Goal: Information Seeking & Learning: Learn about a topic

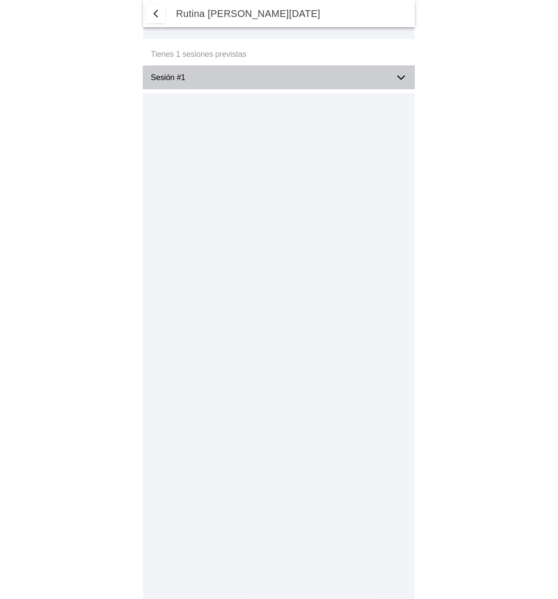
click at [403, 72] on icon at bounding box center [402, 78] width 12 height 12
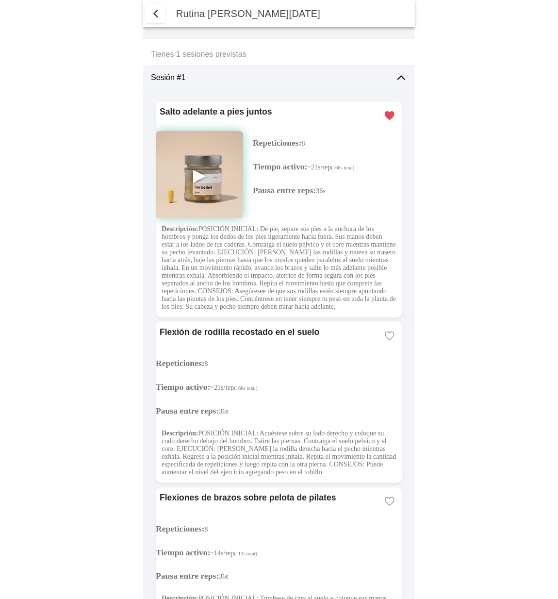
click at [198, 174] on img at bounding box center [199, 174] width 87 height 87
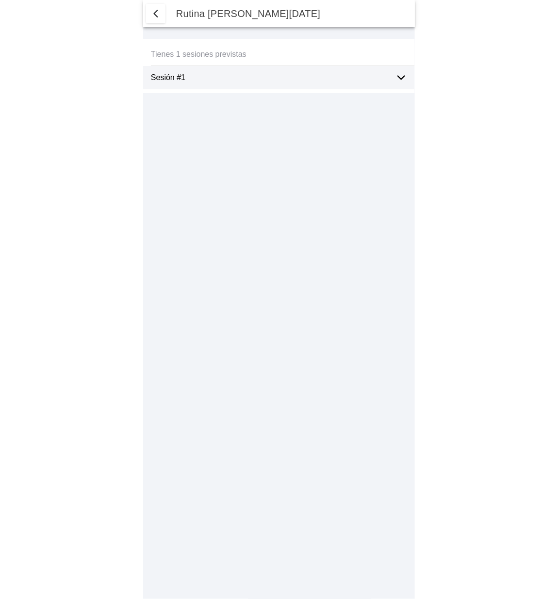
click at [399, 81] on icon at bounding box center [402, 78] width 12 height 12
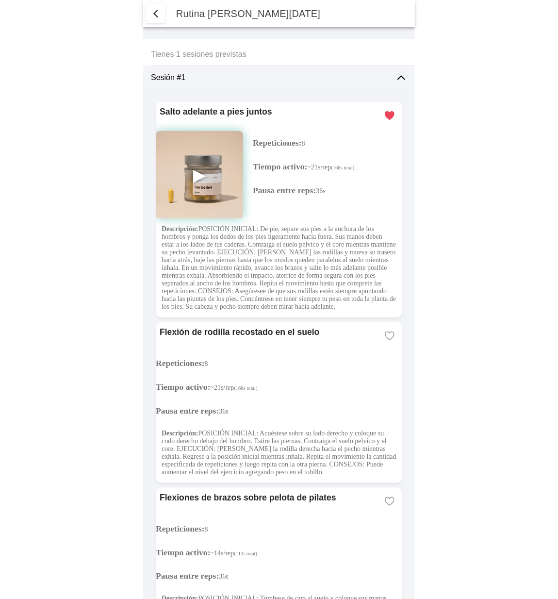
click at [220, 175] on img at bounding box center [199, 174] width 87 height 87
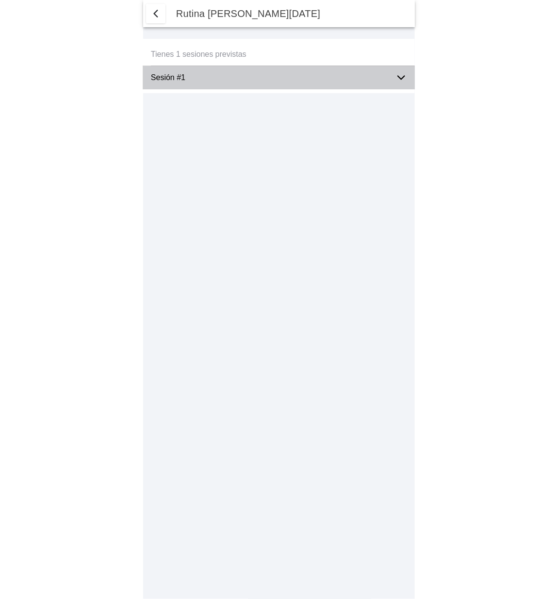
click at [399, 80] on icon at bounding box center [402, 78] width 12 height 12
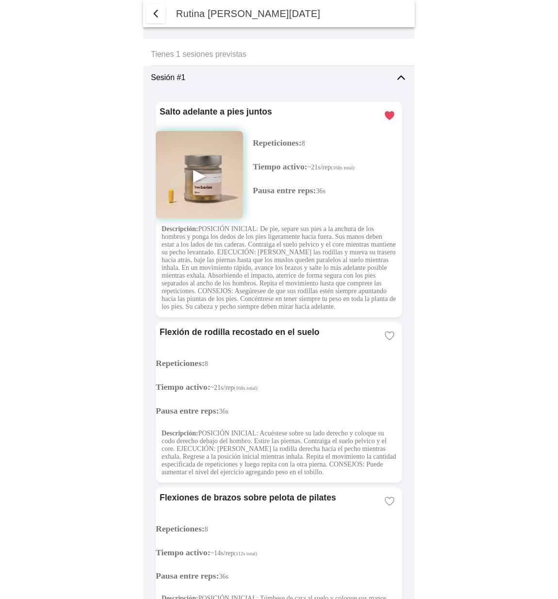
click at [193, 172] on img at bounding box center [199, 174] width 87 height 87
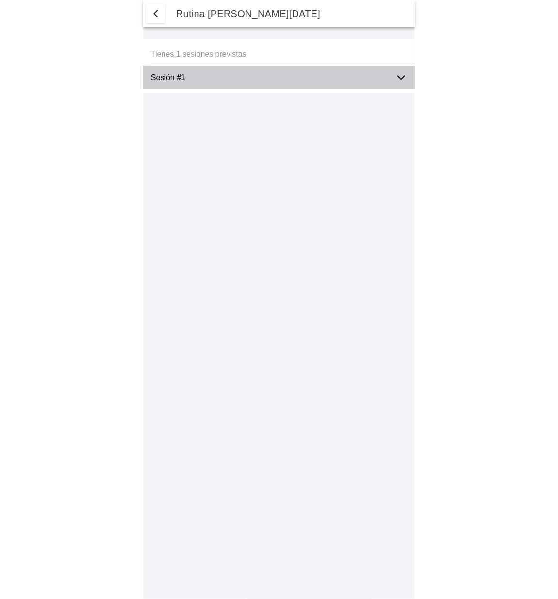
click at [396, 77] on icon at bounding box center [402, 78] width 12 height 12
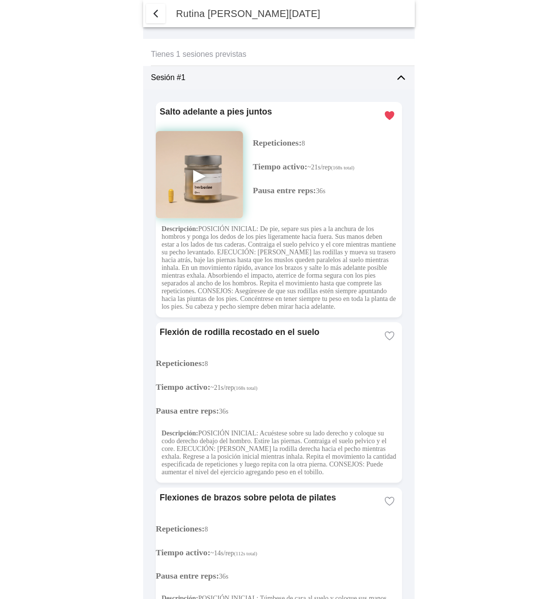
click at [200, 171] on img at bounding box center [199, 174] width 87 height 87
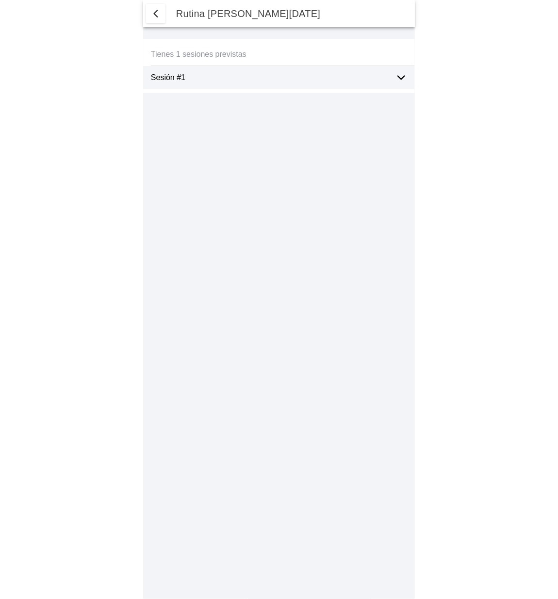
click at [397, 76] on icon at bounding box center [402, 78] width 12 height 12
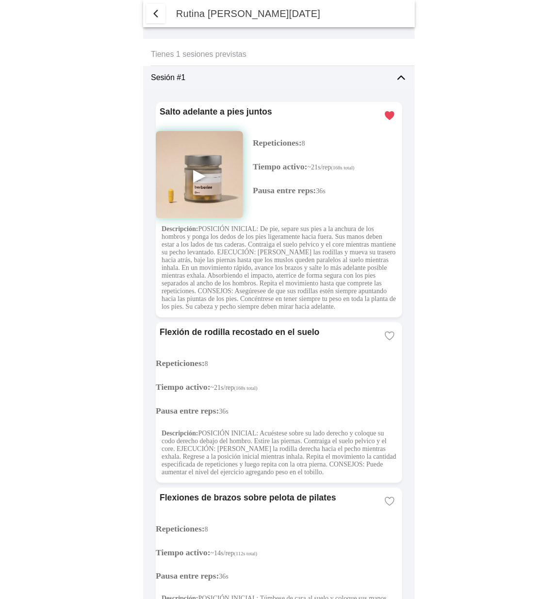
click at [201, 170] on img at bounding box center [199, 174] width 87 height 87
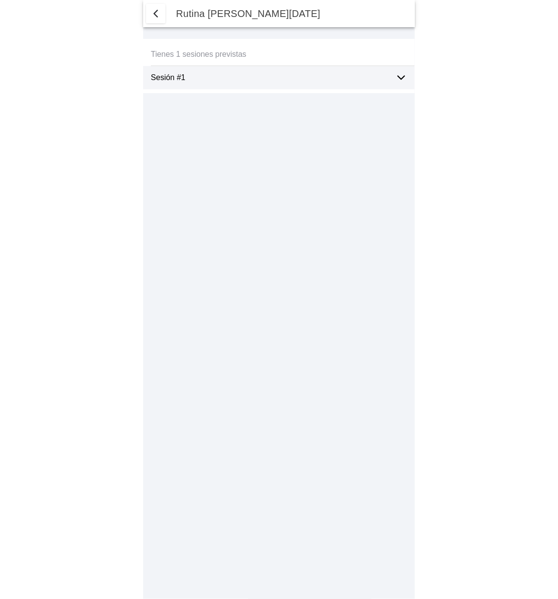
click at [183, 76] on ion-label "Sesión #1" at bounding box center [269, 77] width 237 height 9
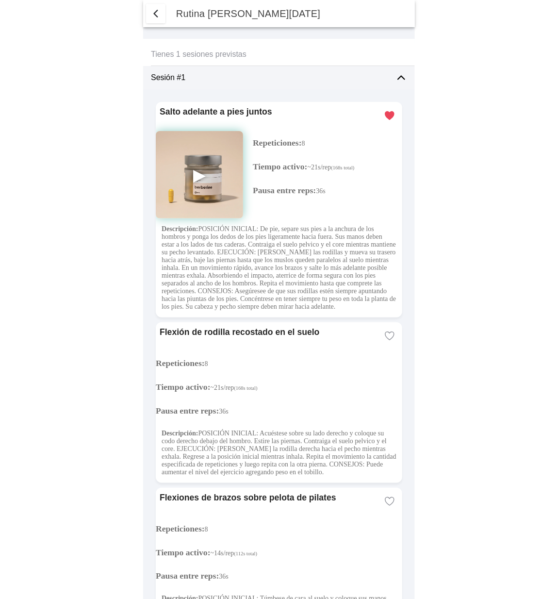
click at [195, 173] on img at bounding box center [199, 174] width 87 height 87
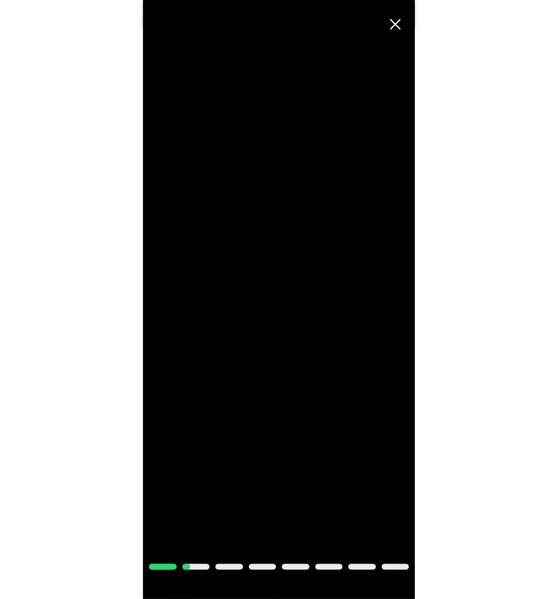
click at [396, 23] on span "Cerrar" at bounding box center [395, 24] width 21 height 21
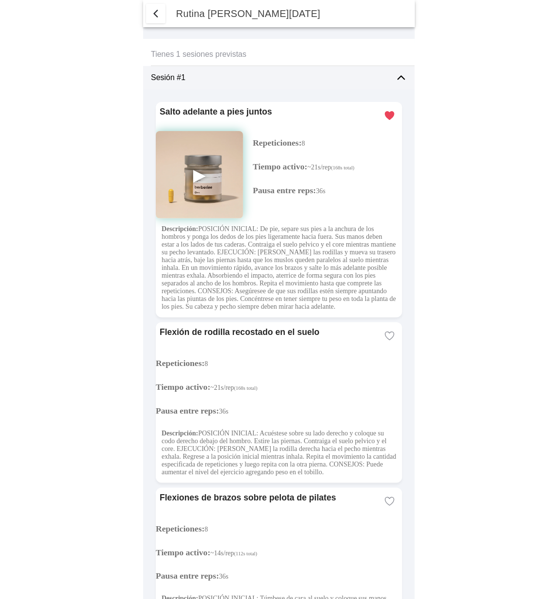
click at [159, 11] on span "button" at bounding box center [156, 14] width 12 height 12
click at [157, 15] on span "button" at bounding box center [156, 14] width 12 height 12
click at [153, 15] on span "button" at bounding box center [156, 14] width 12 height 12
click at [157, 11] on span "button" at bounding box center [156, 14] width 12 height 12
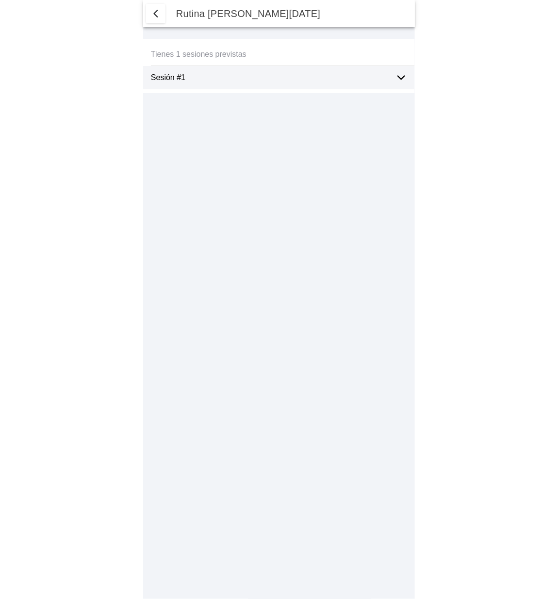
click at [158, 17] on span "button" at bounding box center [156, 14] width 12 height 12
click at [156, 17] on span "button" at bounding box center [156, 14] width 12 height 12
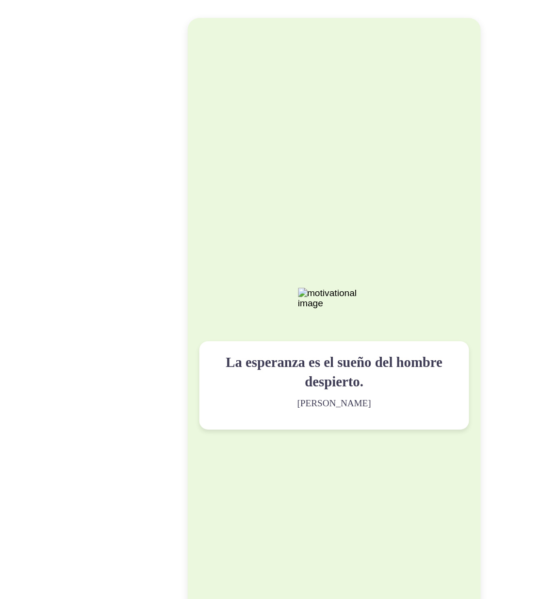
click at [265, 307] on div "La esperanza es el sueño del hombre despierto. Aristóteles" at bounding box center [279, 321] width 225 height 73
click at [227, 277] on div "La esperanza es el sueño del hombre despierto. Aristóteles" at bounding box center [279, 299] width 245 height 569
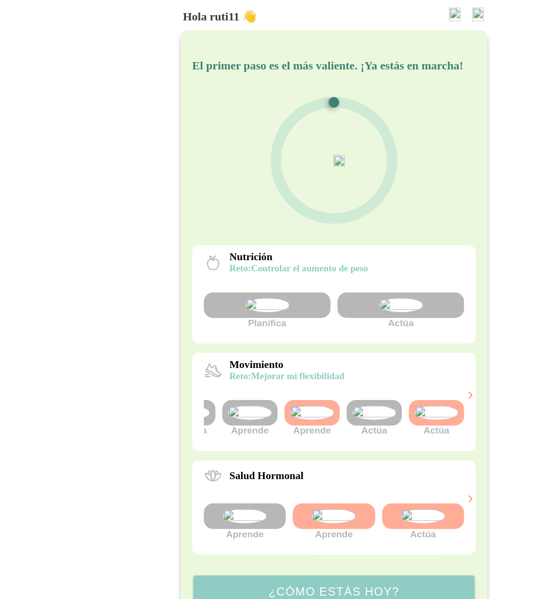
click at [315, 351] on img at bounding box center [313, 345] width 36 height 12
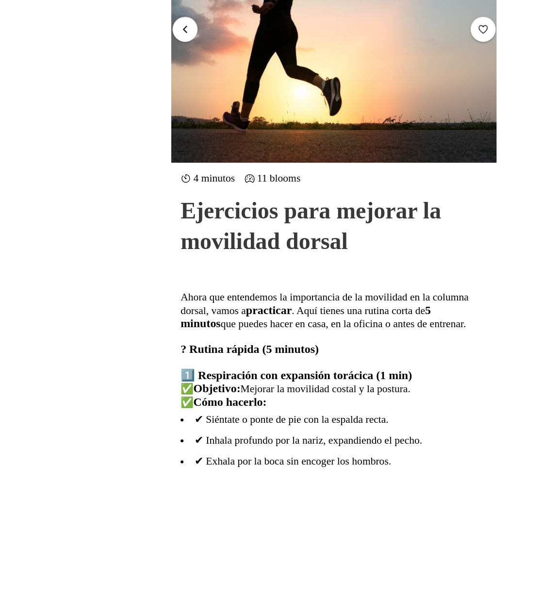
click at [152, 21] on span "button" at bounding box center [154, 23] width 9 height 9
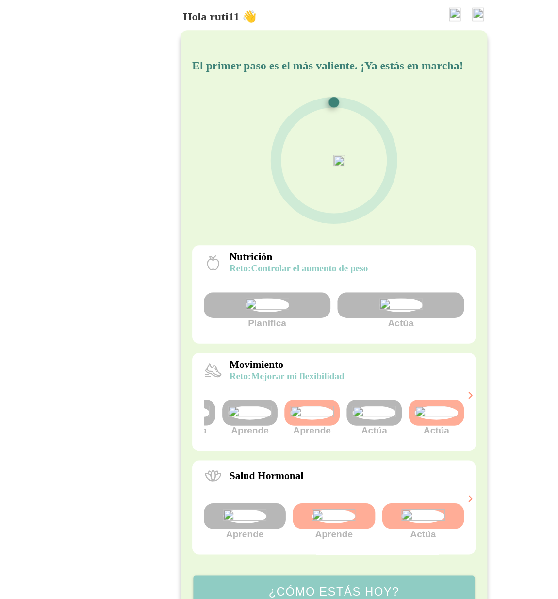
click at [363, 351] on img at bounding box center [365, 345] width 36 height 12
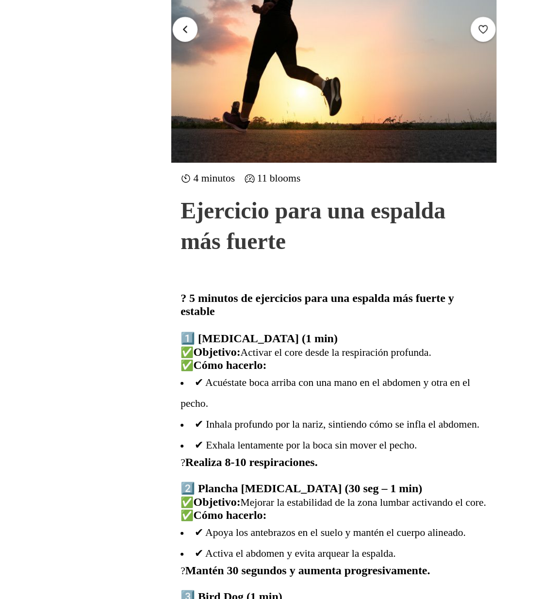
click at [155, 20] on span "button" at bounding box center [154, 23] width 9 height 9
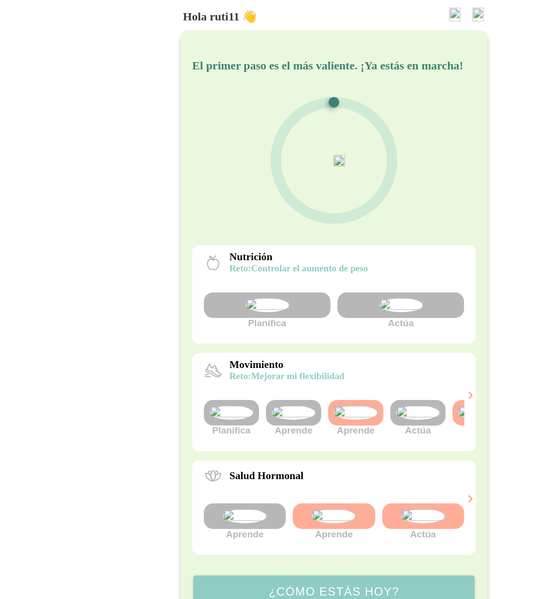
click at [347, 351] on img at bounding box center [349, 345] width 36 height 12
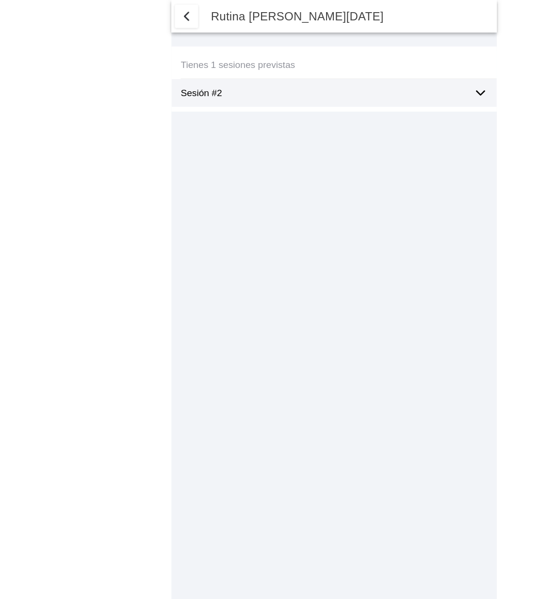
click at [402, 81] on icon at bounding box center [402, 78] width 12 height 12
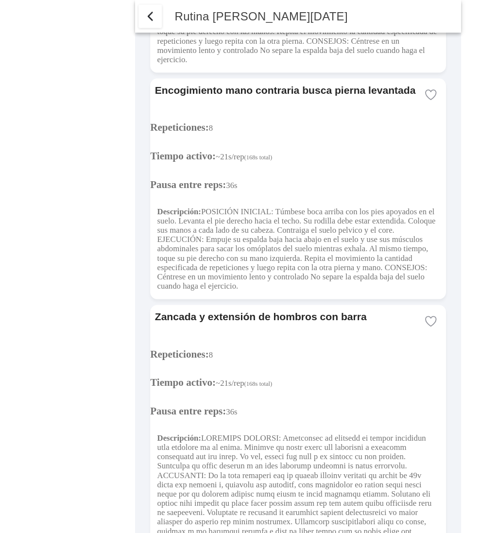
scroll to position [2788, 0]
click at [125, 13] on span "button" at bounding box center [125, 14] width 12 height 12
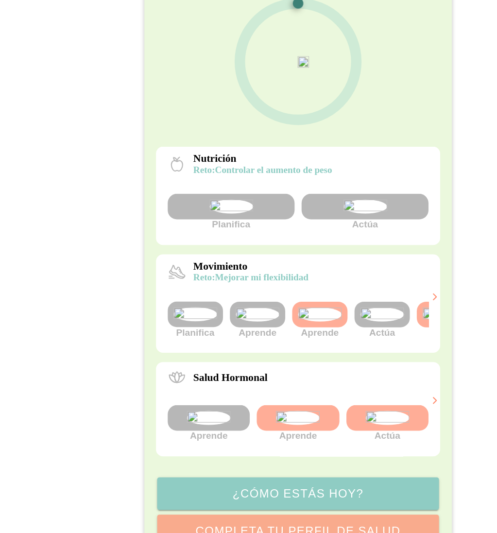
scroll to position [164, 0]
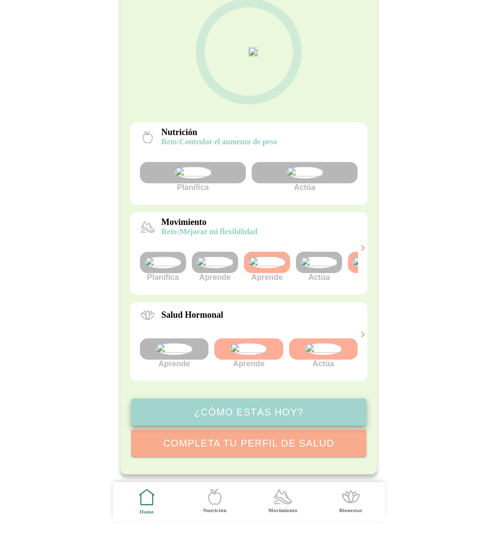
click at [312, 399] on button "¿Cómo estás hoy?" at bounding box center [248, 411] width 235 height 27
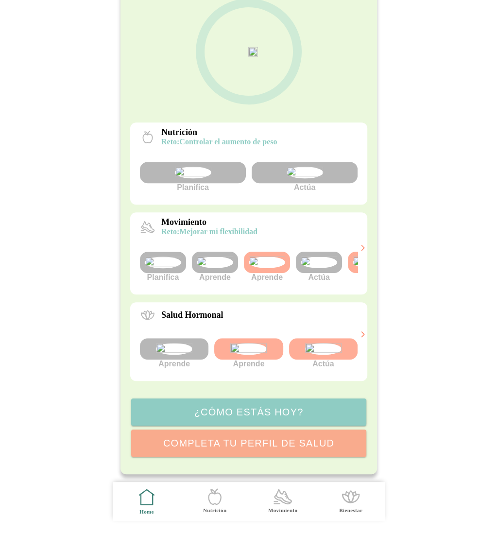
click at [309, 256] on img at bounding box center [319, 262] width 36 height 12
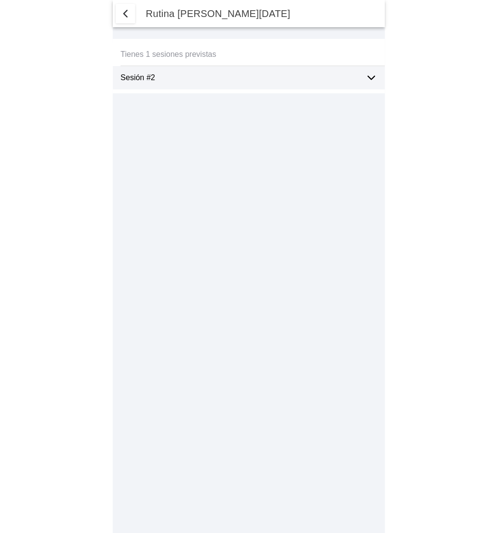
click at [371, 78] on icon at bounding box center [371, 77] width 7 height 3
click at [376, 81] on icon at bounding box center [371, 78] width 12 height 12
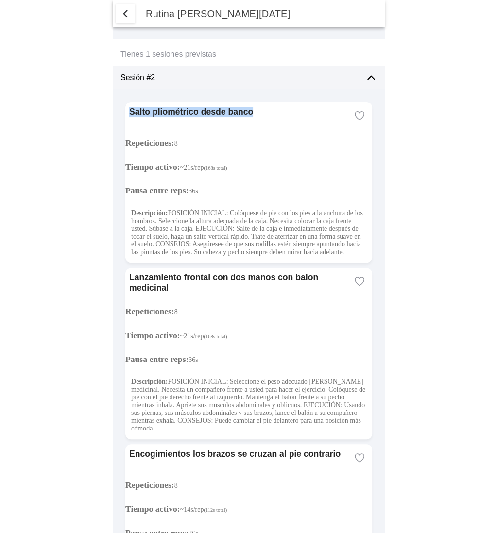
drag, startPoint x: 248, startPoint y: 112, endPoint x: 125, endPoint y: 111, distance: 122.4
click at [125, 111] on ion-card "Salto pliométrico desde banco Repeticiones: 8 Tiempo activo: ~21s/rep (168s tot…" at bounding box center [248, 182] width 247 height 161
copy ion-card-title "Salto pliométrico desde banco"
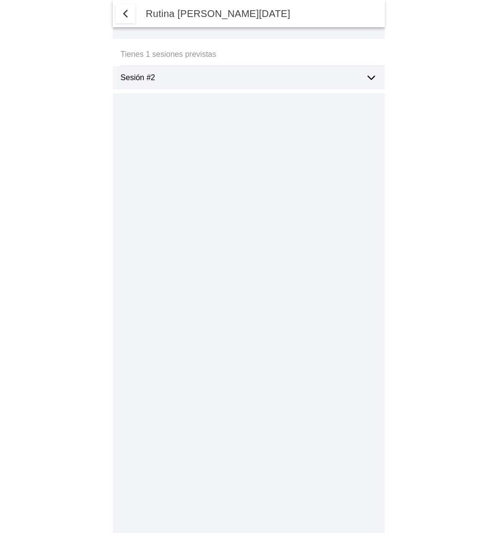
click at [369, 77] on icon at bounding box center [371, 78] width 12 height 12
click at [373, 76] on icon at bounding box center [371, 77] width 7 height 3
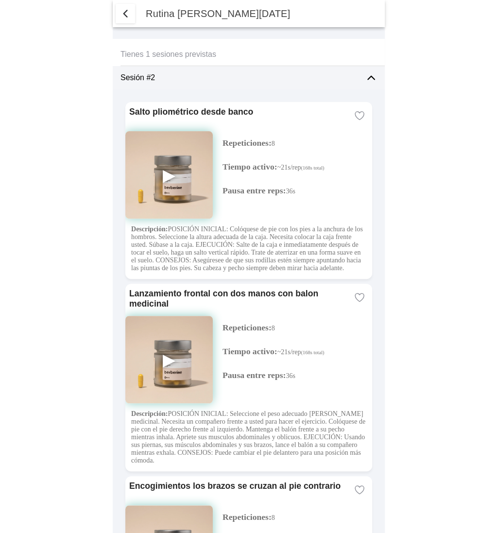
click at [170, 172] on img at bounding box center [168, 174] width 87 height 87
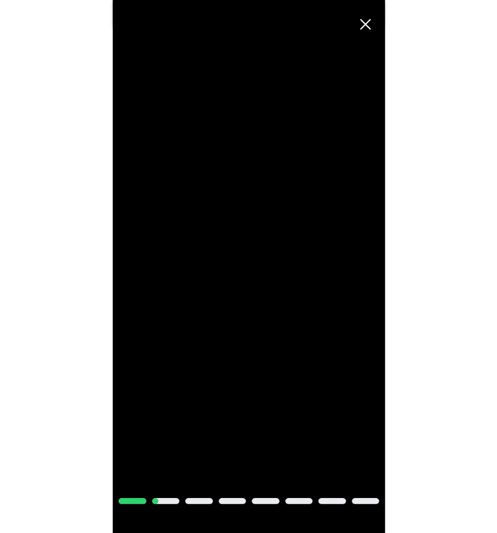
click at [365, 25] on span "Cerrar" at bounding box center [364, 24] width 21 height 21
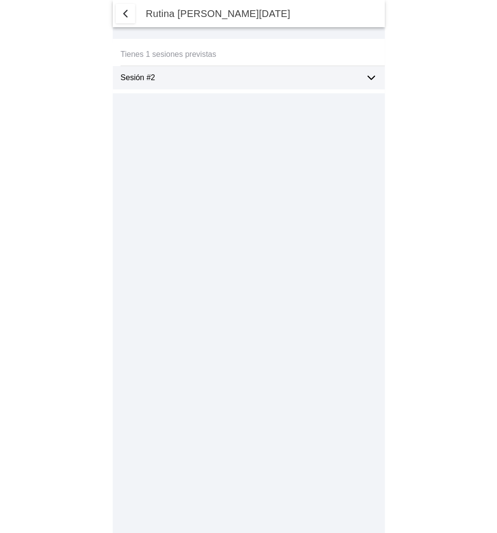
click at [370, 80] on icon at bounding box center [371, 78] width 12 height 12
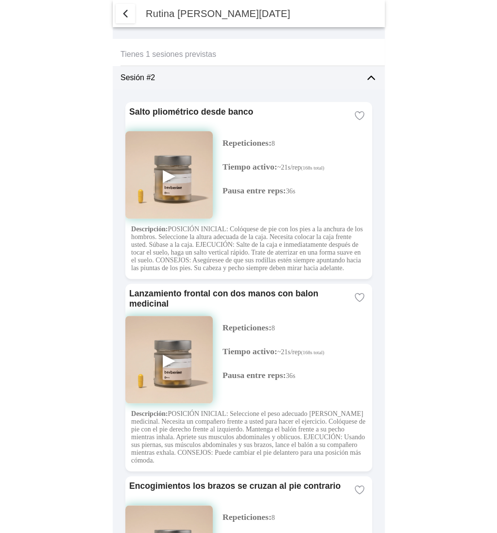
click at [166, 175] on img at bounding box center [168, 174] width 87 height 87
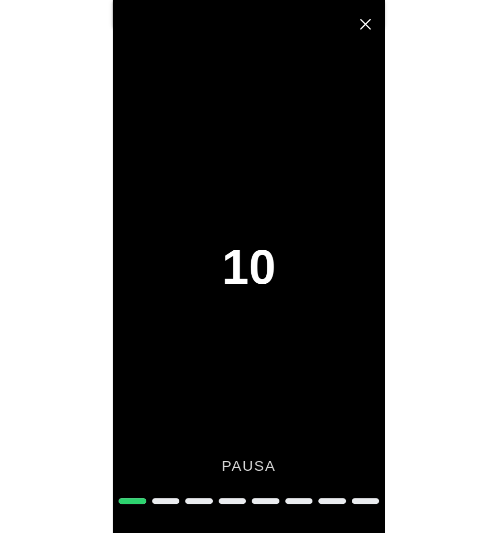
click at [356, 348] on div "10 pausa" at bounding box center [249, 266] width 272 height 533
click at [181, 437] on div "10 pausa" at bounding box center [249, 266] width 272 height 533
click at [363, 28] on span "Cerrar" at bounding box center [364, 24] width 21 height 21
click at [365, 22] on span "Cerrar" at bounding box center [364, 24] width 21 height 21
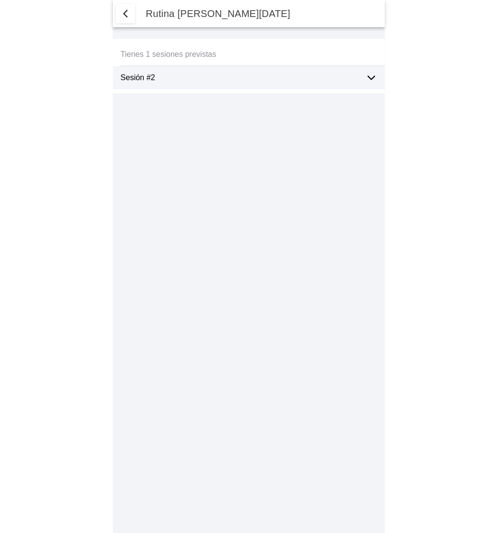
click at [370, 79] on icon at bounding box center [371, 77] width 7 height 3
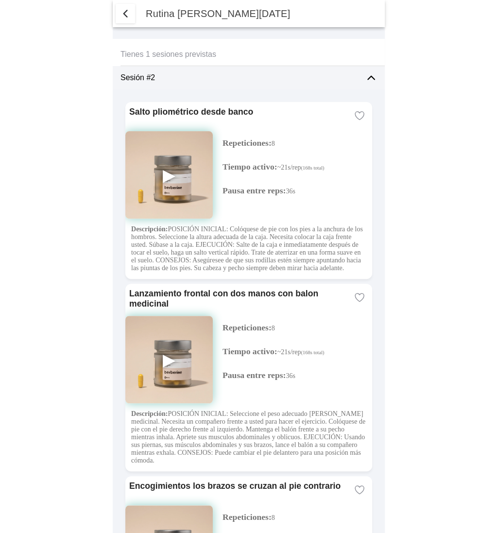
click at [168, 173] on img at bounding box center [168, 174] width 87 height 87
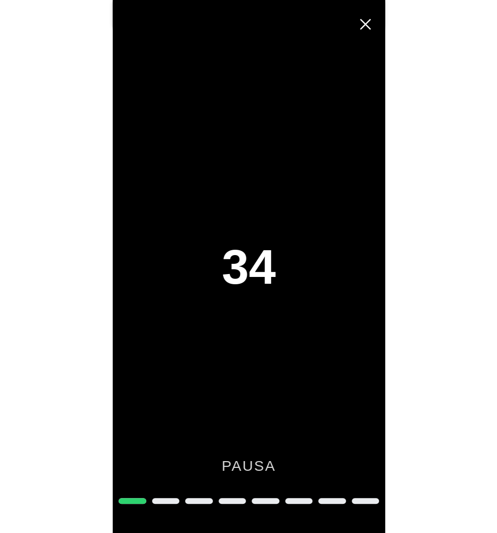
click at [364, 29] on span "Cerrar" at bounding box center [364, 24] width 21 height 21
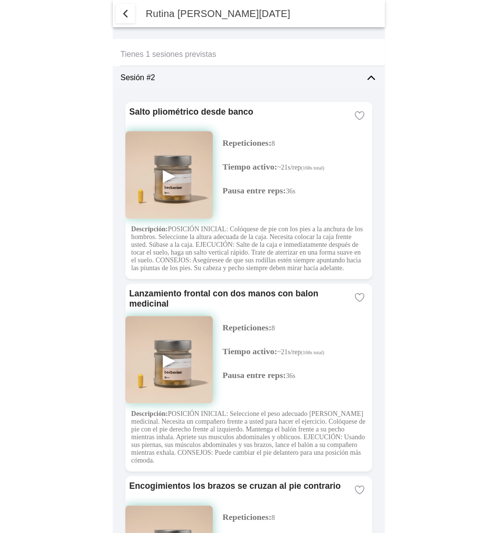
click at [122, 16] on span "button" at bounding box center [125, 14] width 12 height 12
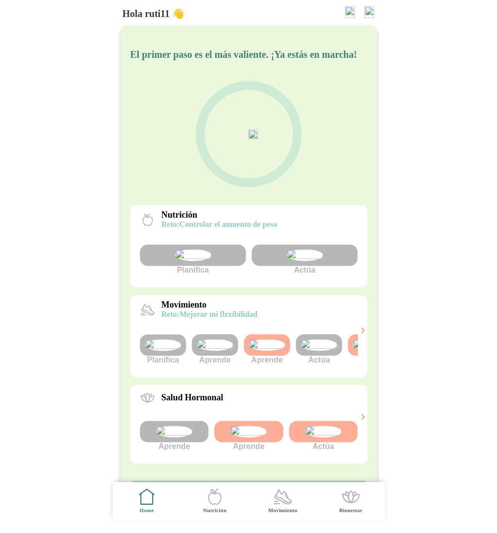
click at [323, 351] on img at bounding box center [319, 345] width 36 height 12
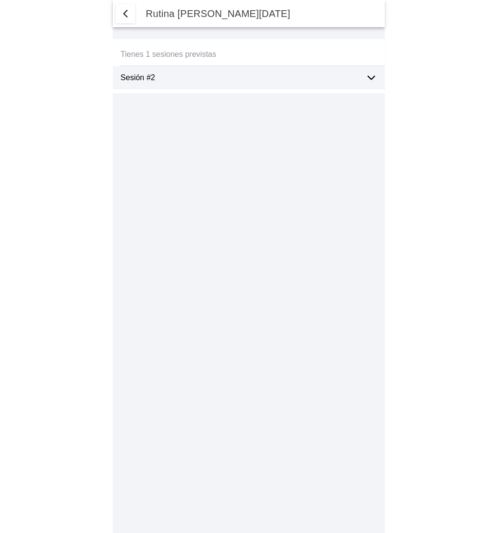
click at [128, 14] on span "button" at bounding box center [125, 14] width 12 height 12
